Goal: Check status: Check status

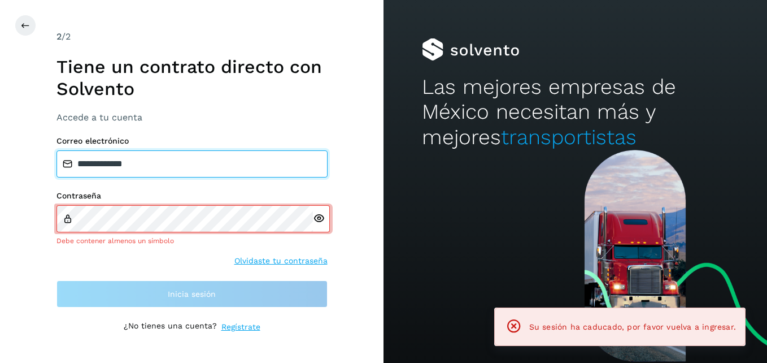
drag, startPoint x: 189, startPoint y: 179, endPoint x: 69, endPoint y: 195, distance: 120.9
click at [69, 195] on div "**********" at bounding box center [191, 221] width 271 height 171
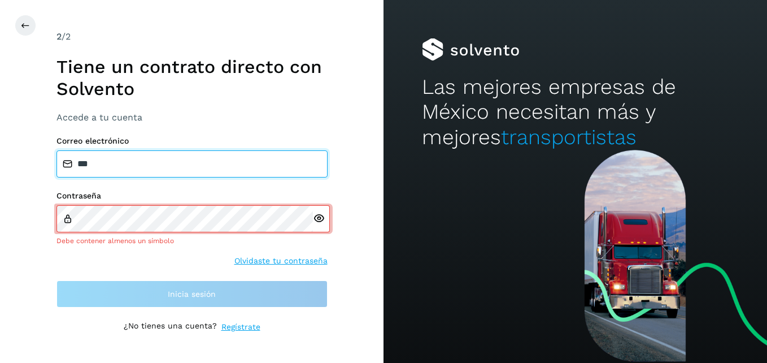
type input "**********"
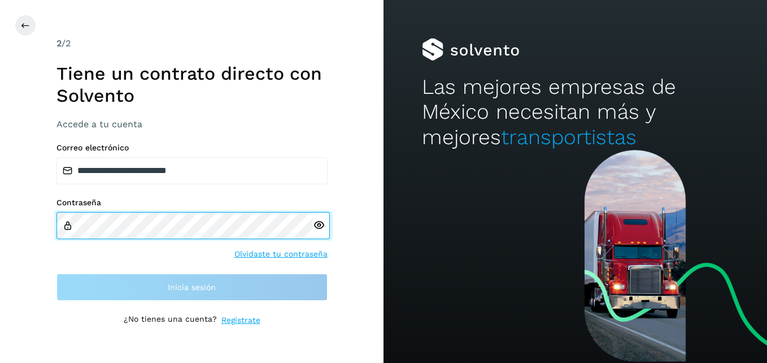
click at [45, 223] on div "**********" at bounding box center [192, 181] width 384 height 363
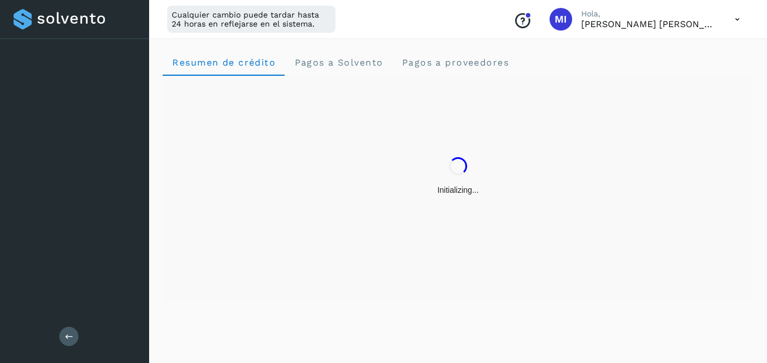
click at [68, 290] on div "Salir" at bounding box center [74, 181] width 149 height 363
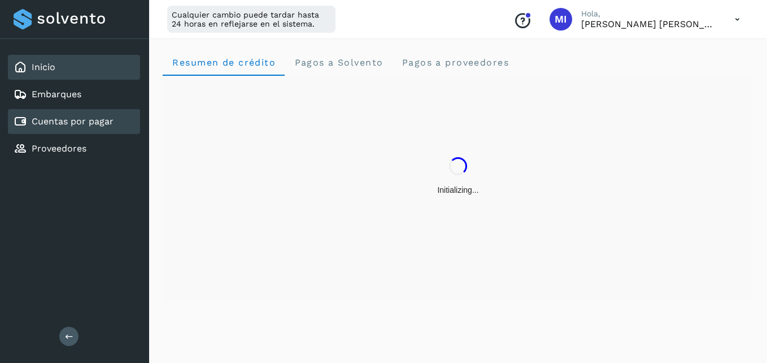
click at [97, 121] on link "Cuentas por pagar" at bounding box center [73, 121] width 82 height 11
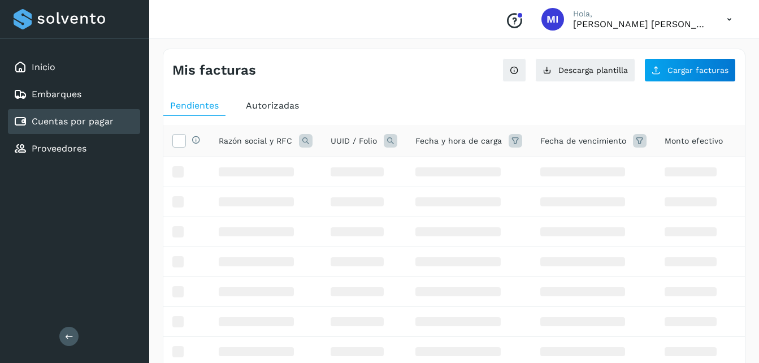
click at [97, 121] on link "Cuentas por pagar" at bounding box center [73, 121] width 82 height 11
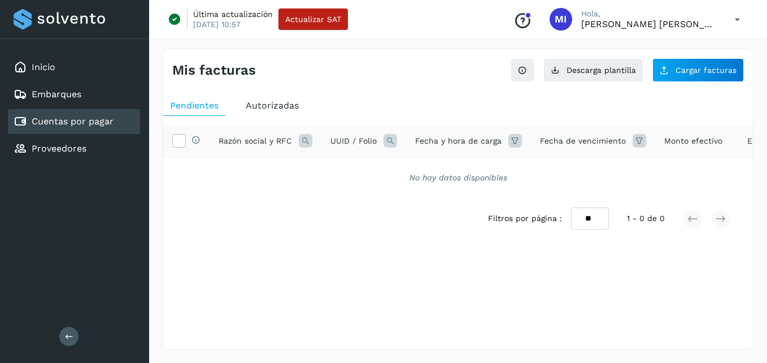
click at [283, 109] on span "Autorizadas" at bounding box center [272, 105] width 53 height 11
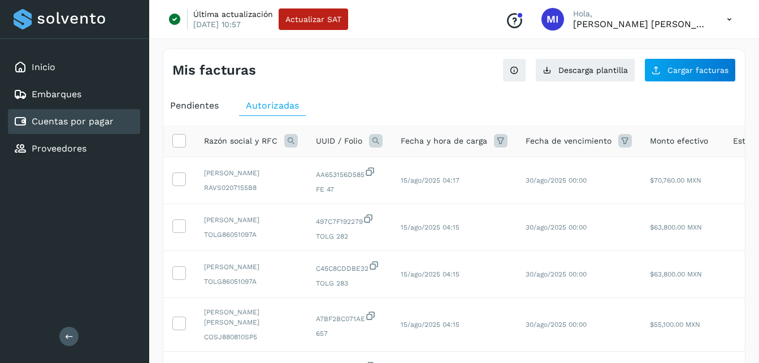
click at [295, 143] on icon at bounding box center [291, 141] width 14 height 14
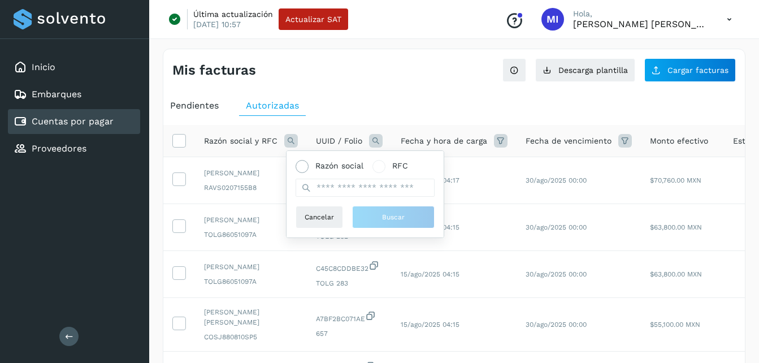
click at [318, 167] on span "Razón social" at bounding box center [339, 166] width 48 height 12
click at [341, 184] on input "text" at bounding box center [364, 188] width 139 height 18
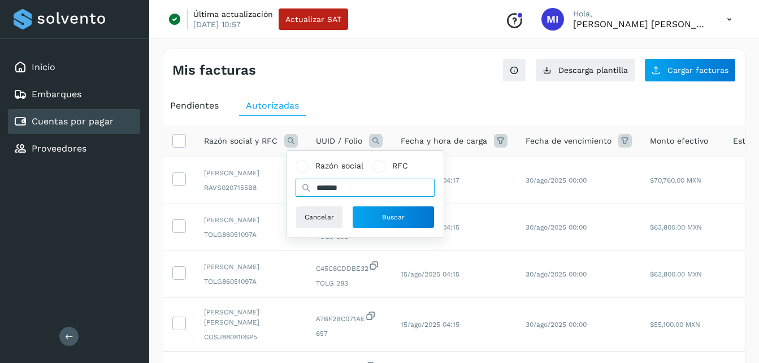
type input "*******"
click at [395, 230] on div "Razón social RFC ******* Cancelar Buscar" at bounding box center [364, 194] width 157 height 86
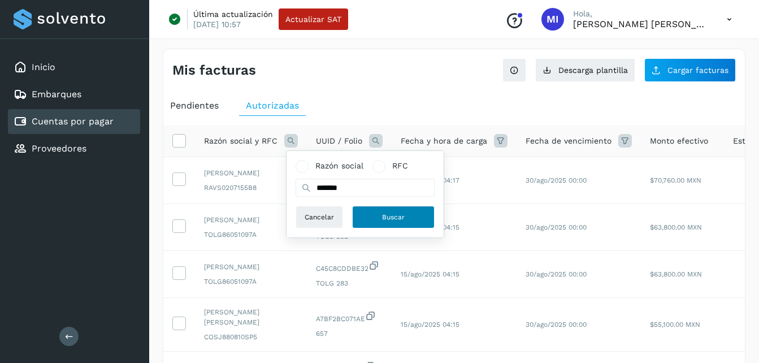
click at [403, 223] on button "Buscar" at bounding box center [393, 217] width 82 height 23
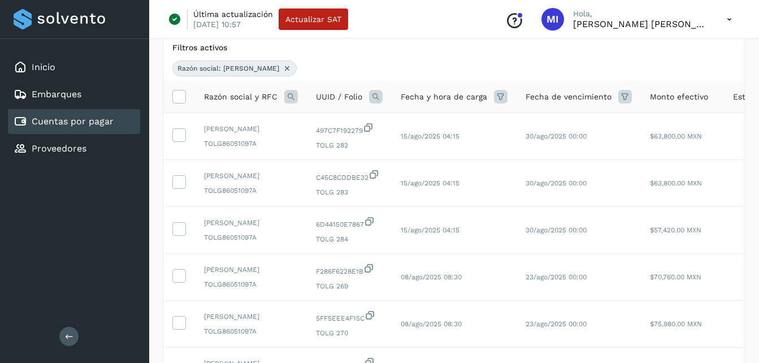
scroll to position [90, 0]
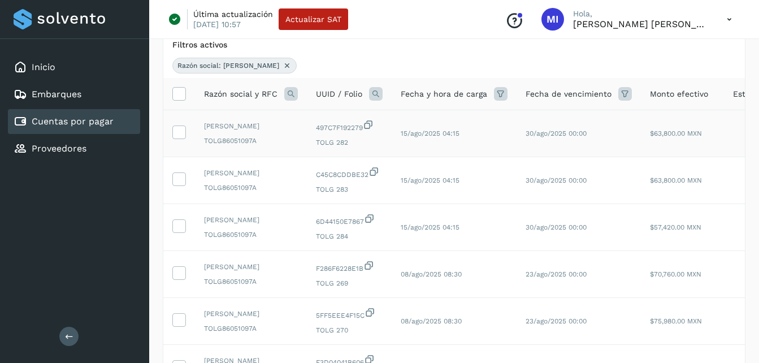
click at [541, 157] on td "30/ago/2025 00:00" at bounding box center [578, 133] width 124 height 47
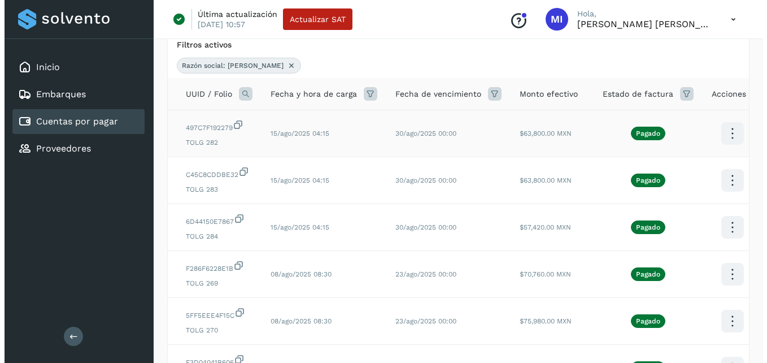
scroll to position [0, 136]
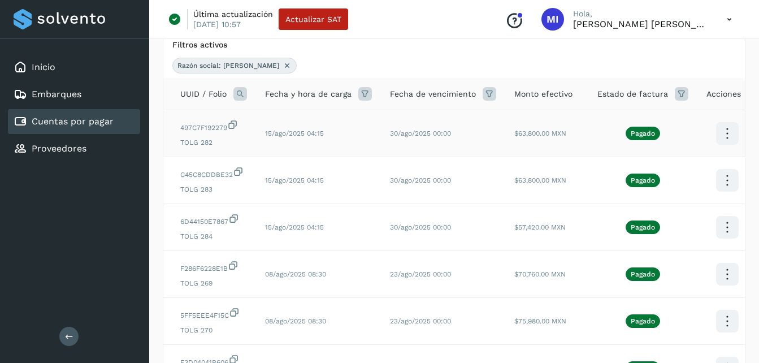
click at [713, 139] on icon at bounding box center [726, 133] width 27 height 27
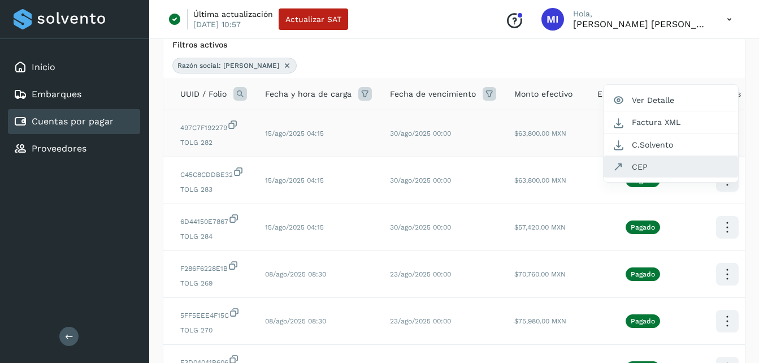
click at [712, 169] on button "CEP" at bounding box center [670, 166] width 134 height 21
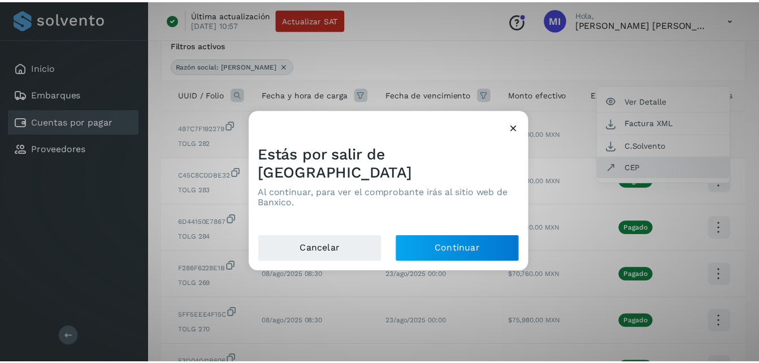
scroll to position [0, 133]
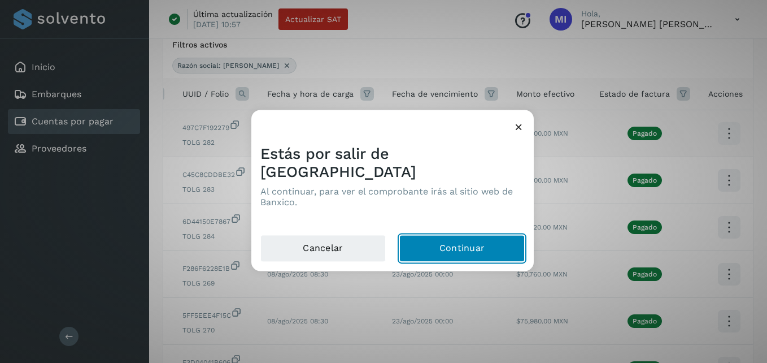
click at [457, 238] on button "Continuar" at bounding box center [461, 248] width 125 height 27
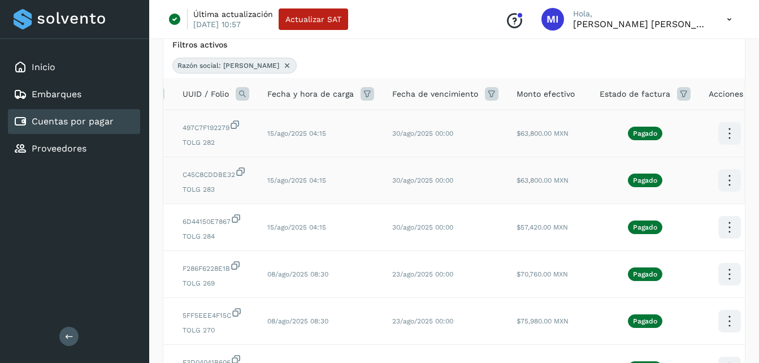
click at [721, 147] on icon at bounding box center [729, 133] width 27 height 27
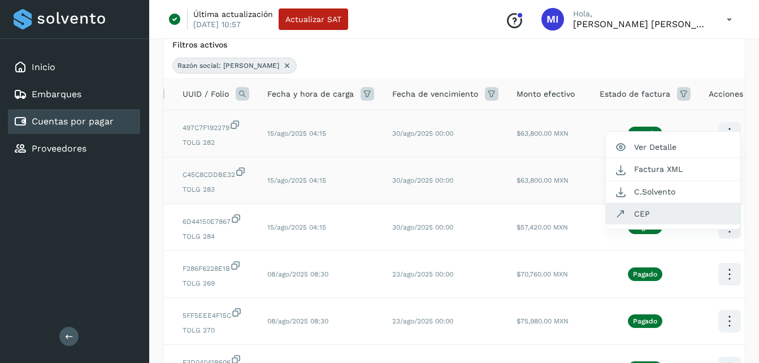
click at [686, 224] on button "CEP" at bounding box center [673, 213] width 134 height 21
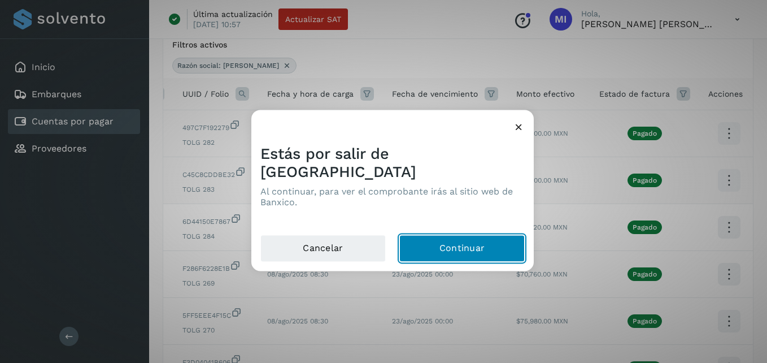
click at [464, 239] on button "Continuar" at bounding box center [461, 248] width 125 height 27
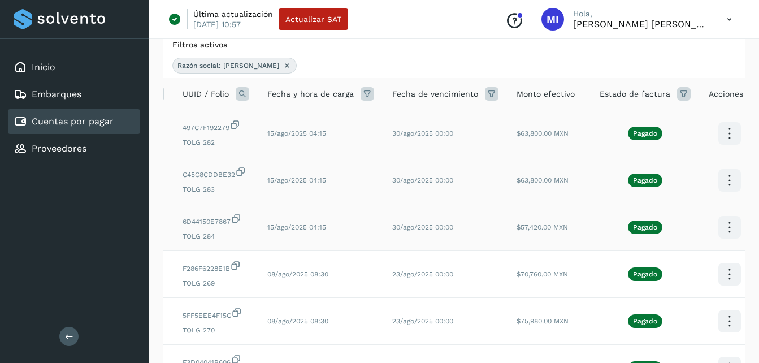
click at [721, 147] on icon at bounding box center [729, 133] width 27 height 27
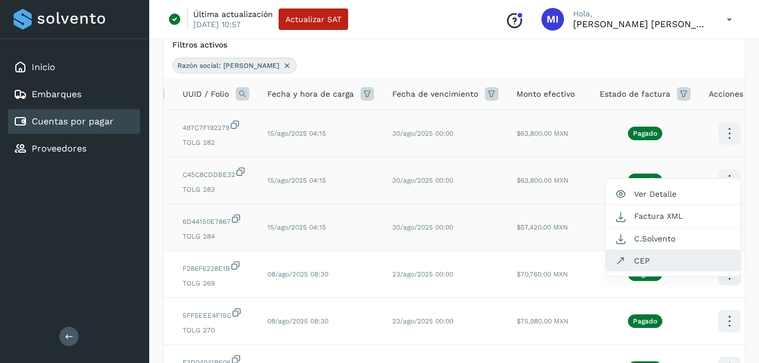
click at [681, 271] on button "CEP" at bounding box center [673, 260] width 134 height 21
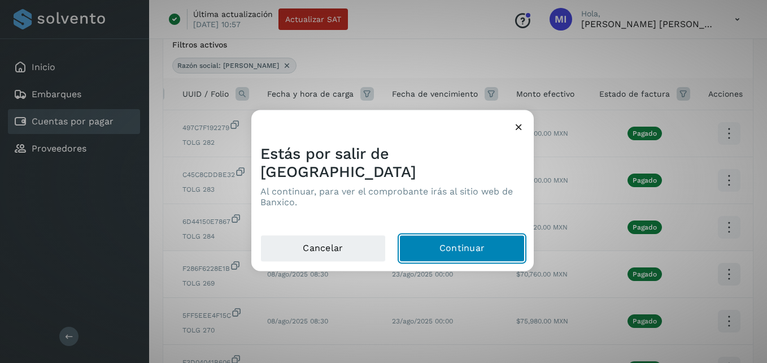
click at [503, 242] on button "Continuar" at bounding box center [461, 248] width 125 height 27
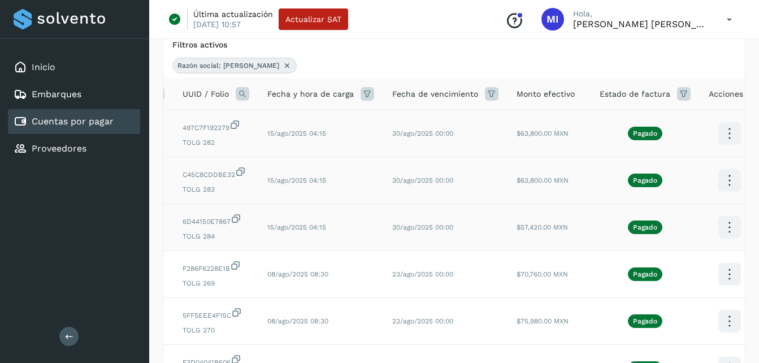
click at [282, 69] on icon at bounding box center [286, 65] width 9 height 9
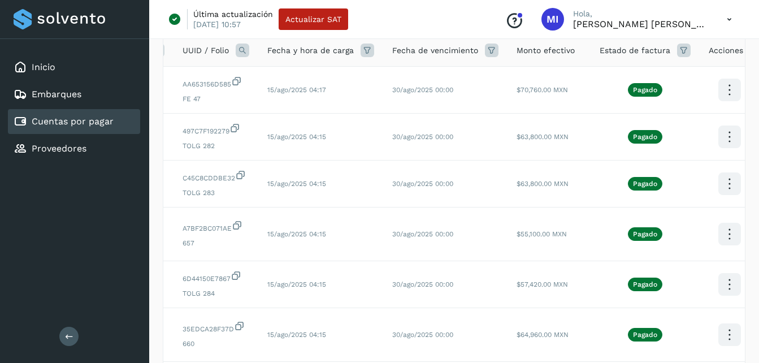
click at [264, 114] on tr "[PERSON_NAME] RAVS0207155B8 AA653156D585 FE 47 15/ago/2025 04:17 30/ago/2025 00…" at bounding box center [394, 137] width 729 height 47
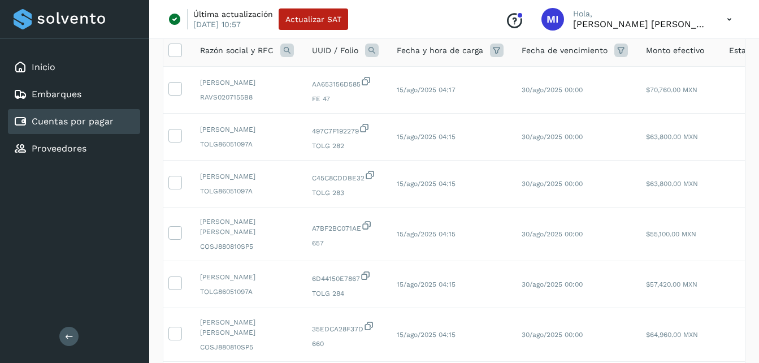
scroll to position [0, 0]
click at [290, 52] on icon at bounding box center [291, 50] width 14 height 14
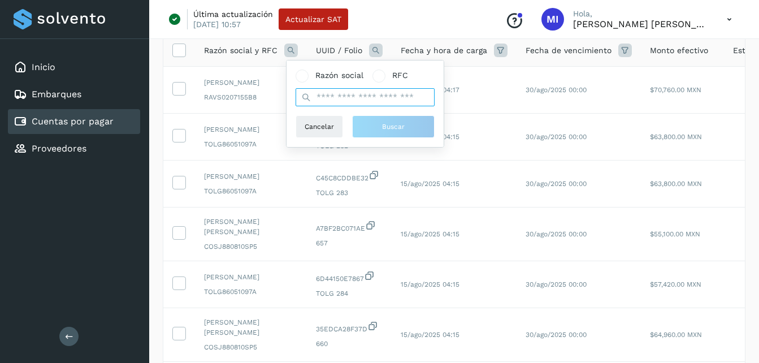
click at [367, 99] on input "text" at bounding box center [364, 97] width 139 height 18
click at [314, 79] on label "Razón social" at bounding box center [329, 75] width 68 height 12
click at [343, 99] on input "text" at bounding box center [364, 97] width 139 height 18
type input "*********"
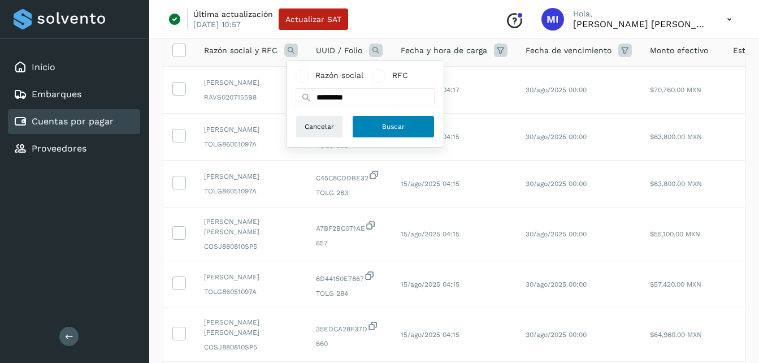
click at [367, 134] on button "Buscar" at bounding box center [393, 126] width 82 height 23
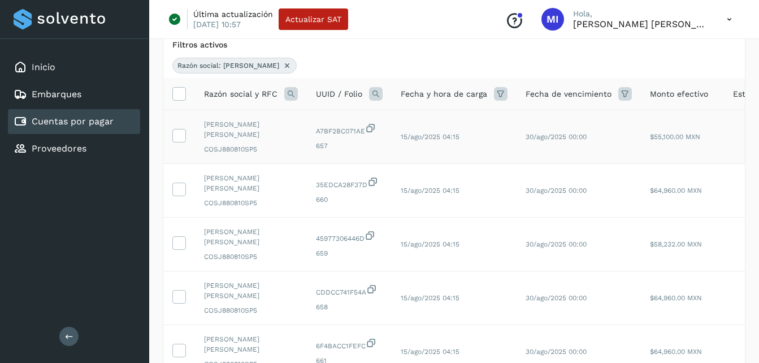
click at [471, 153] on td "15/ago/2025 04:15" at bounding box center [453, 137] width 125 height 54
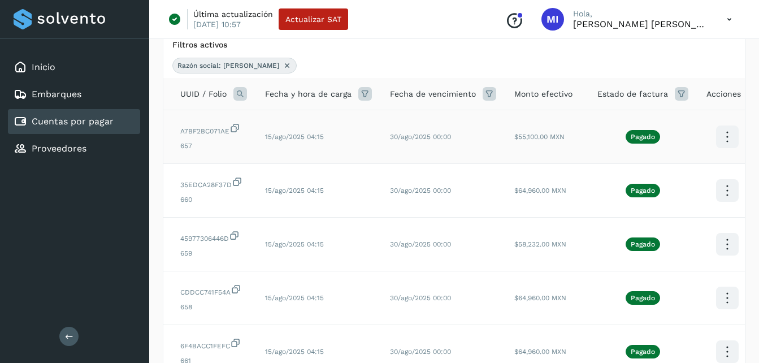
click at [645, 133] on span "Pagado" at bounding box center [642, 137] width 34 height 14
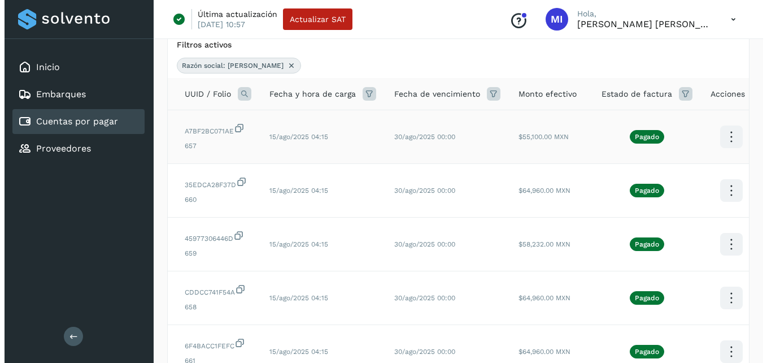
scroll to position [0, 142]
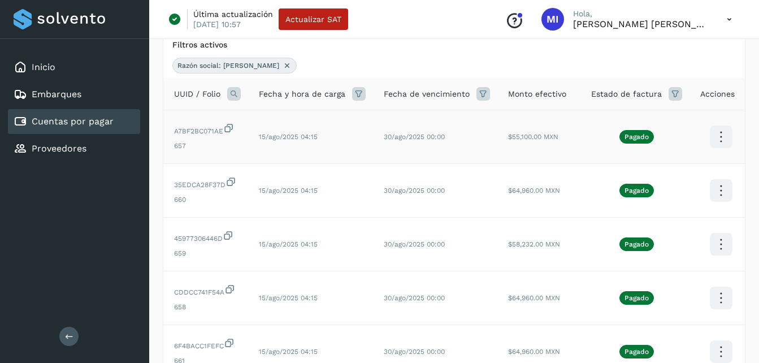
click at [718, 139] on icon at bounding box center [720, 137] width 27 height 27
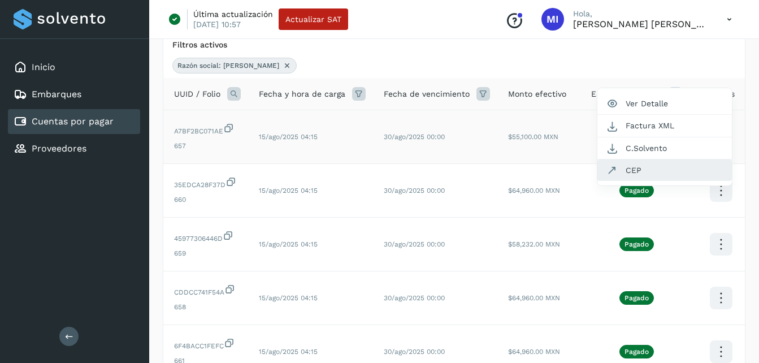
click at [699, 175] on button "CEP" at bounding box center [664, 169] width 134 height 21
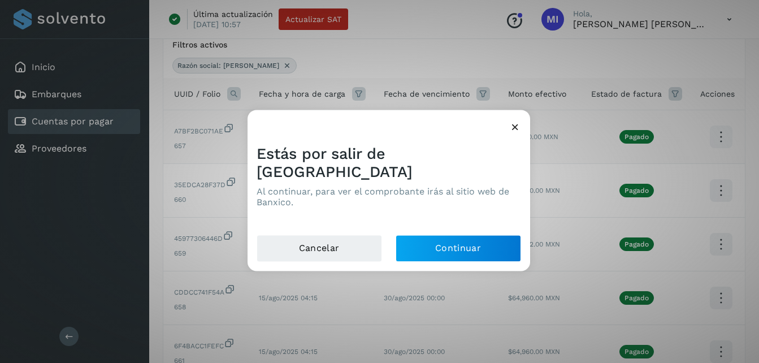
scroll to position [0, 133]
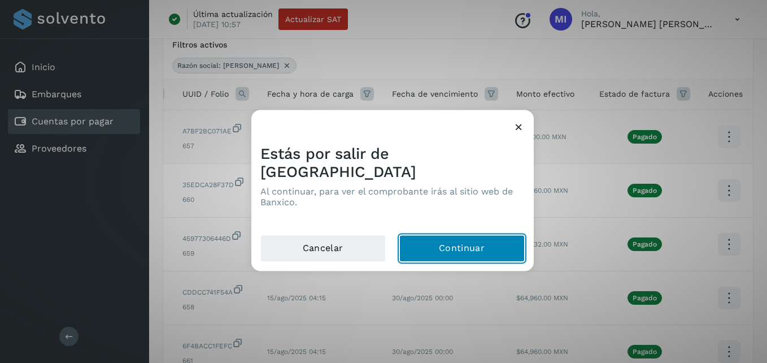
click at [449, 235] on button "Continuar" at bounding box center [461, 248] width 125 height 27
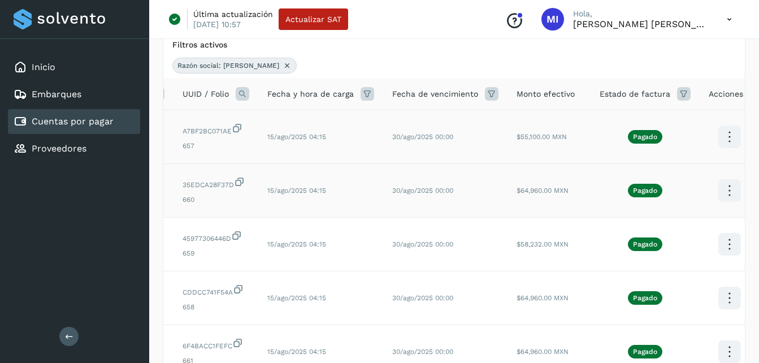
click at [722, 150] on icon at bounding box center [729, 137] width 27 height 27
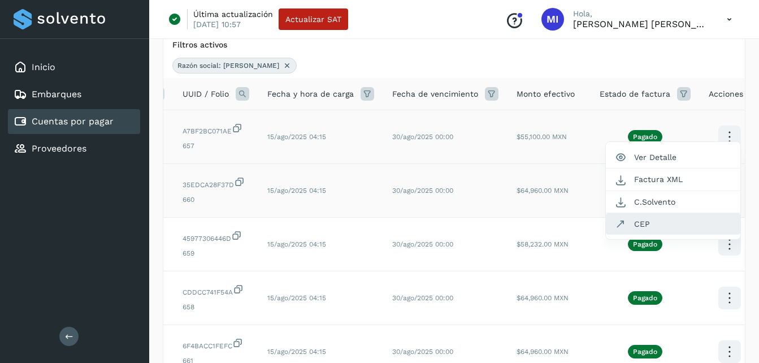
click at [692, 225] on button "CEP" at bounding box center [673, 223] width 134 height 21
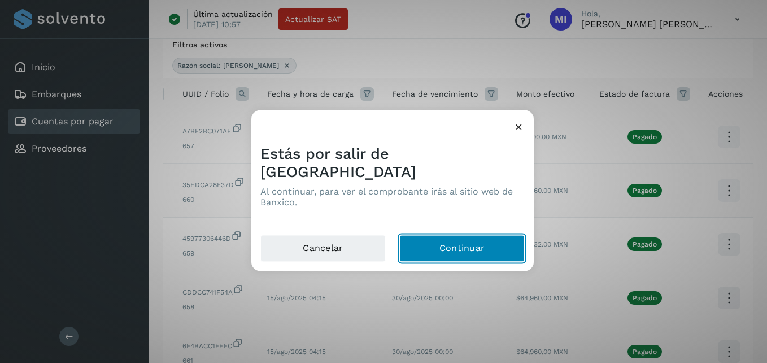
click at [486, 243] on button "Continuar" at bounding box center [461, 248] width 125 height 27
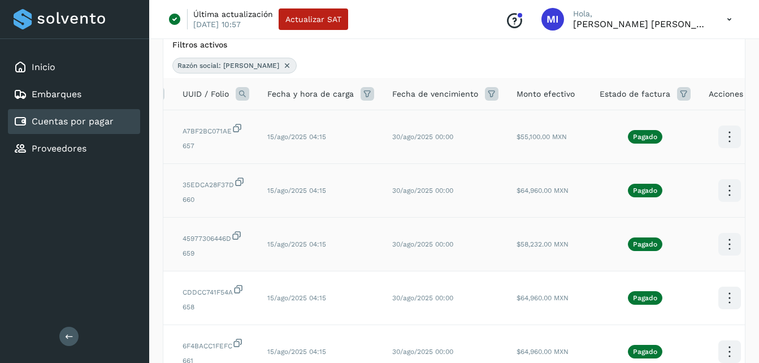
click at [732, 150] on icon at bounding box center [729, 137] width 27 height 27
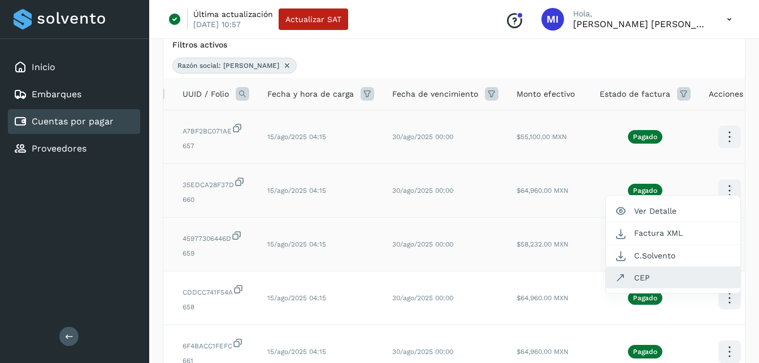
click at [672, 272] on button "CEP" at bounding box center [673, 277] width 134 height 21
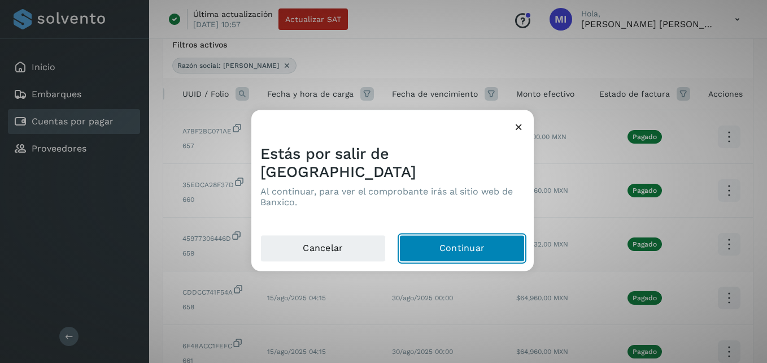
click at [487, 236] on button "Continuar" at bounding box center [461, 248] width 125 height 27
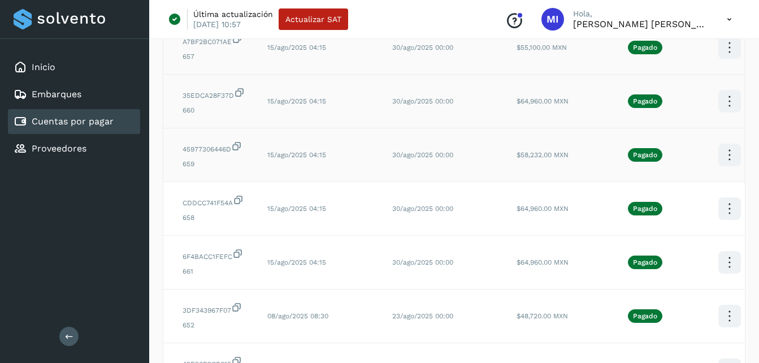
scroll to position [182, 0]
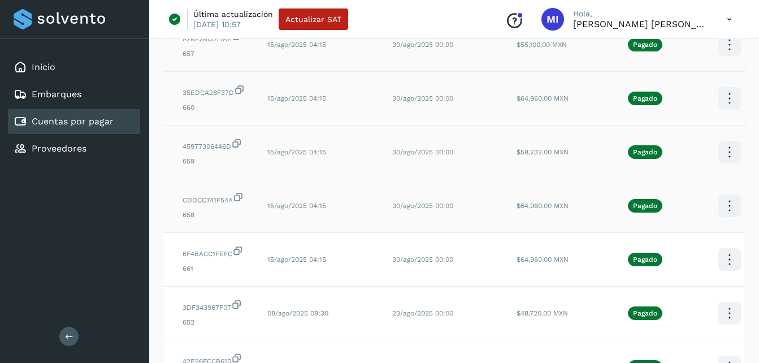
click at [722, 58] on icon at bounding box center [729, 45] width 27 height 27
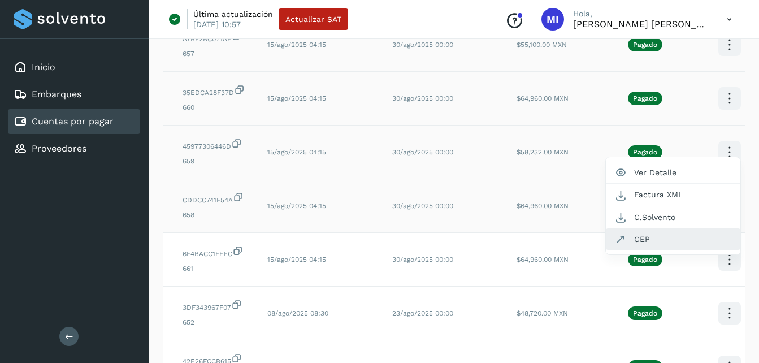
click at [677, 240] on button "CEP" at bounding box center [673, 238] width 134 height 21
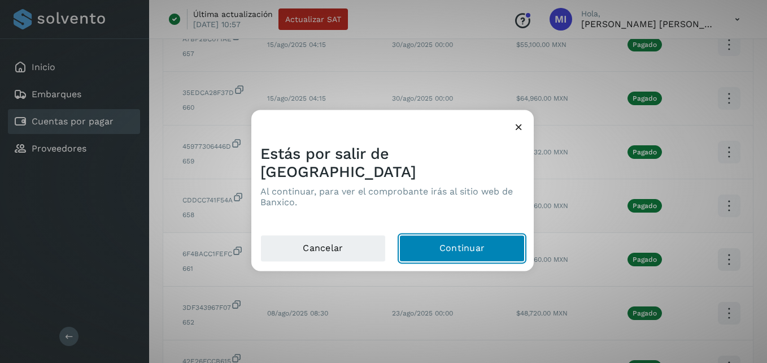
click at [420, 239] on button "Continuar" at bounding box center [461, 248] width 125 height 27
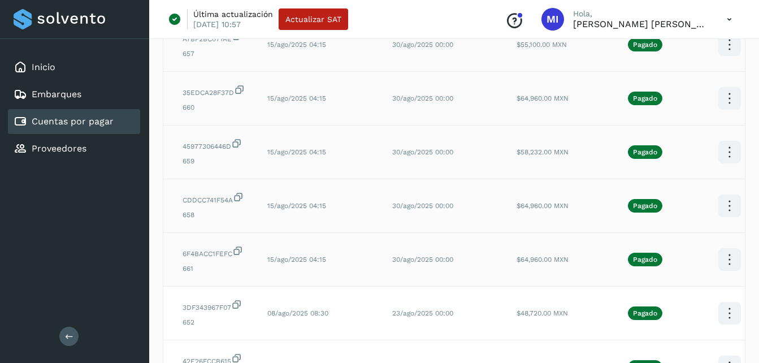
click at [723, 58] on icon at bounding box center [729, 45] width 27 height 27
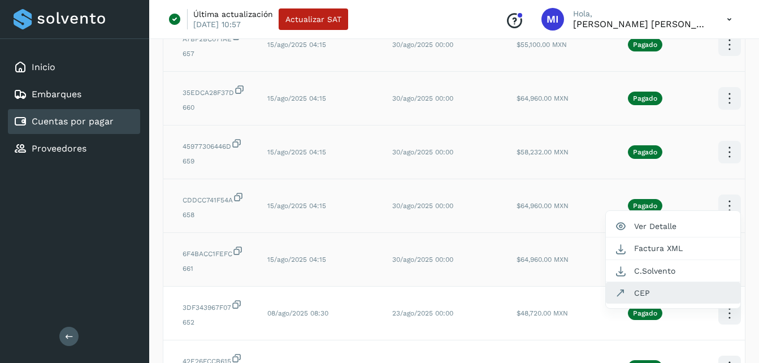
click at [687, 290] on button "CEP" at bounding box center [673, 292] width 134 height 21
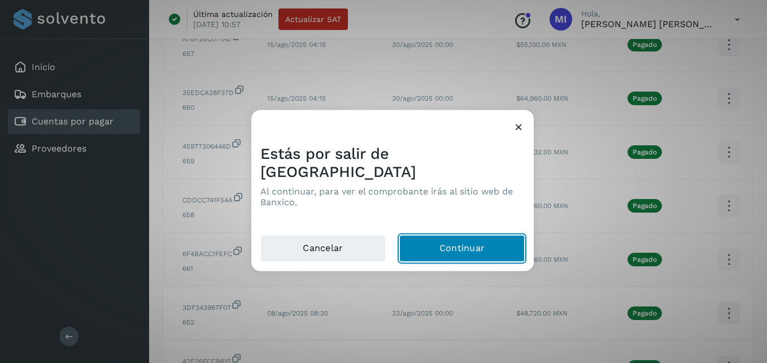
click at [477, 248] on button "Continuar" at bounding box center [461, 248] width 125 height 27
